Goal: Information Seeking & Learning: Learn about a topic

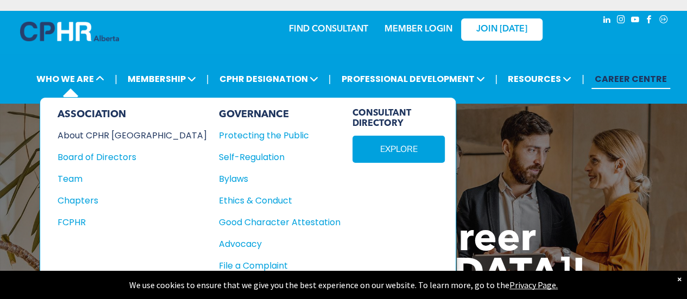
click at [101, 135] on div "About CPHR [GEOGRAPHIC_DATA]" at bounding box center [125, 136] width 135 height 14
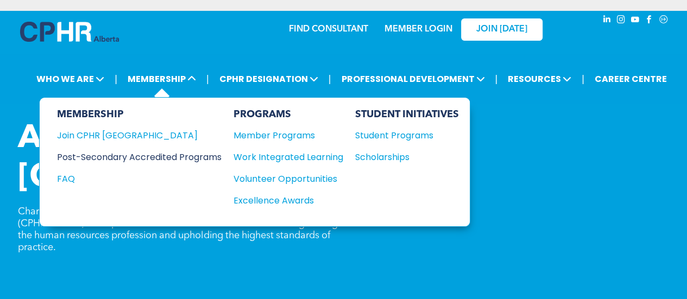
click at [113, 153] on div "Post-Secondary Accredited Programs" at bounding box center [131, 157] width 148 height 14
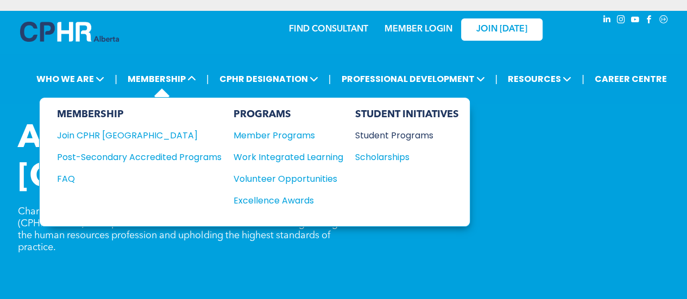
click at [413, 135] on div "Student Programs" at bounding box center [401, 136] width 93 height 14
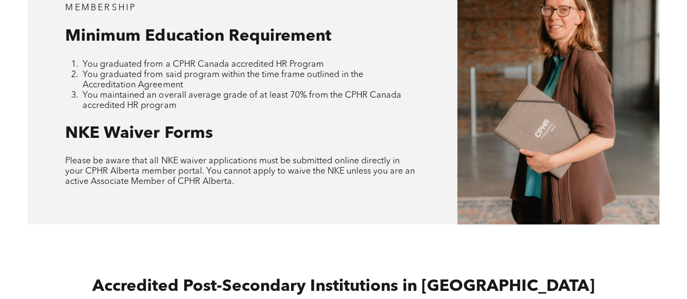
scroll to position [760, 0]
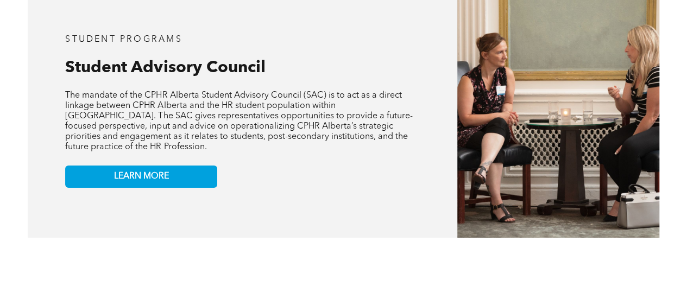
scroll to position [2011, 0]
